Goal: Obtain resource: Obtain resource

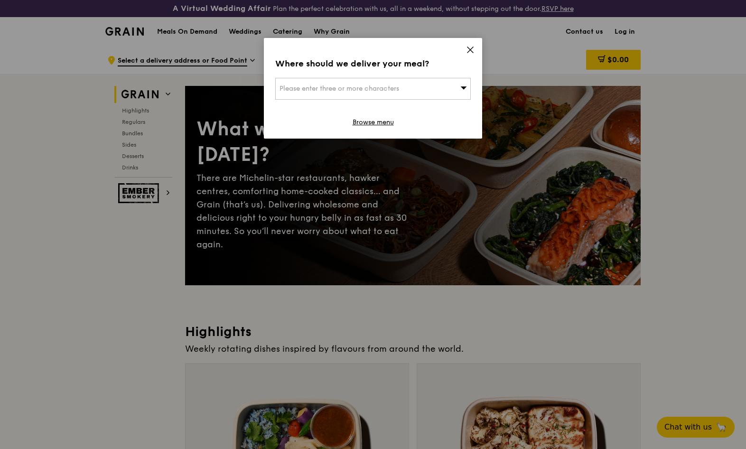
drag, startPoint x: 0, startPoint y: 0, endPoint x: 472, endPoint y: 49, distance: 474.9
click at [472, 49] on icon at bounding box center [470, 50] width 9 height 9
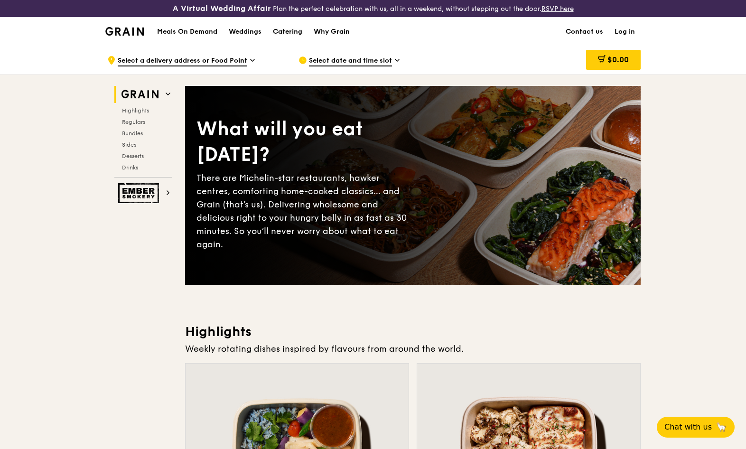
click at [291, 31] on div "Catering" at bounding box center [287, 32] width 29 height 28
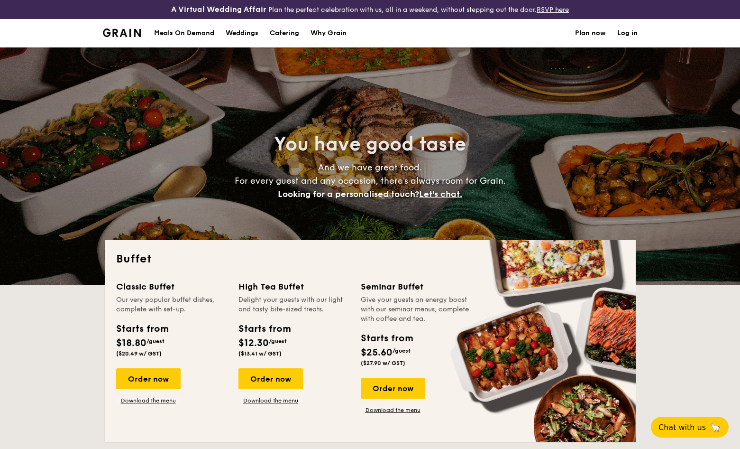
select select
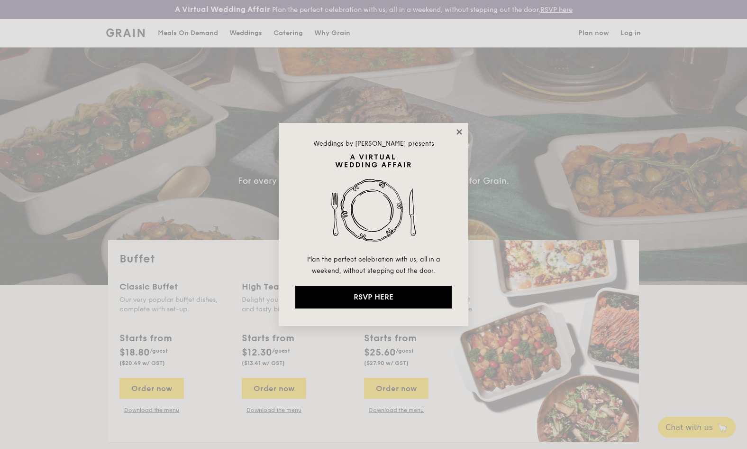
drag, startPoint x: 461, startPoint y: 128, endPoint x: 461, endPoint y: 133, distance: 5.7
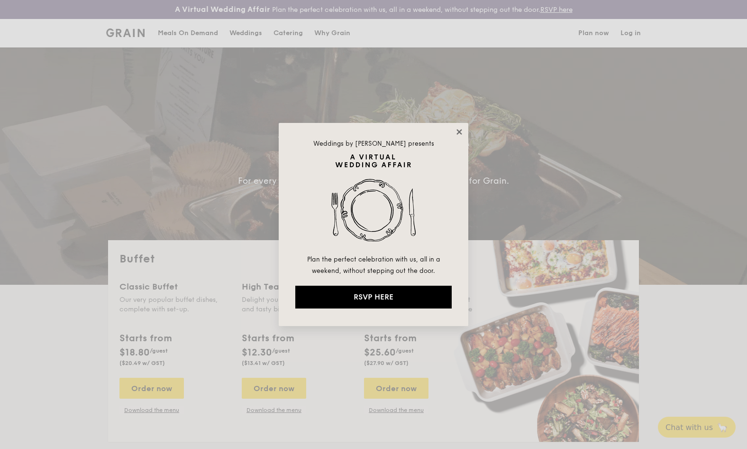
click at [461, 128] on icon at bounding box center [459, 132] width 9 height 9
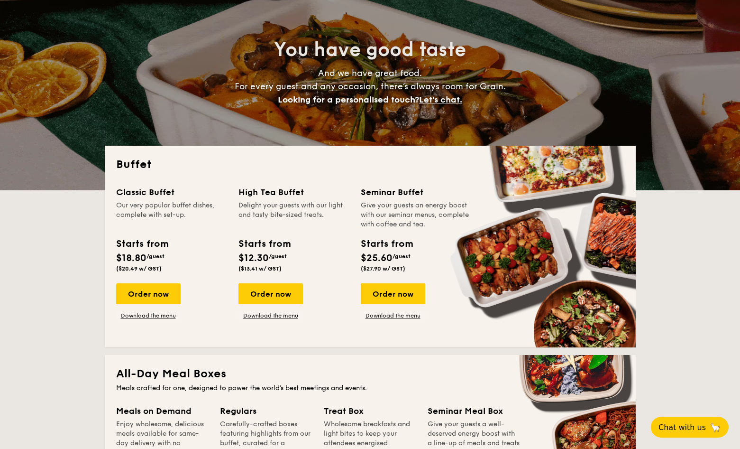
scroll to position [95, 0]
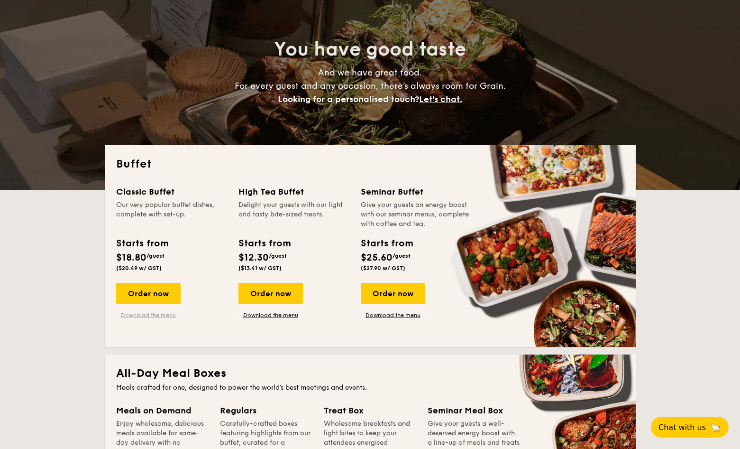
click at [155, 316] on link "Download the menu" at bounding box center [148, 315] width 64 height 8
